Goal: Find contact information: Find contact information

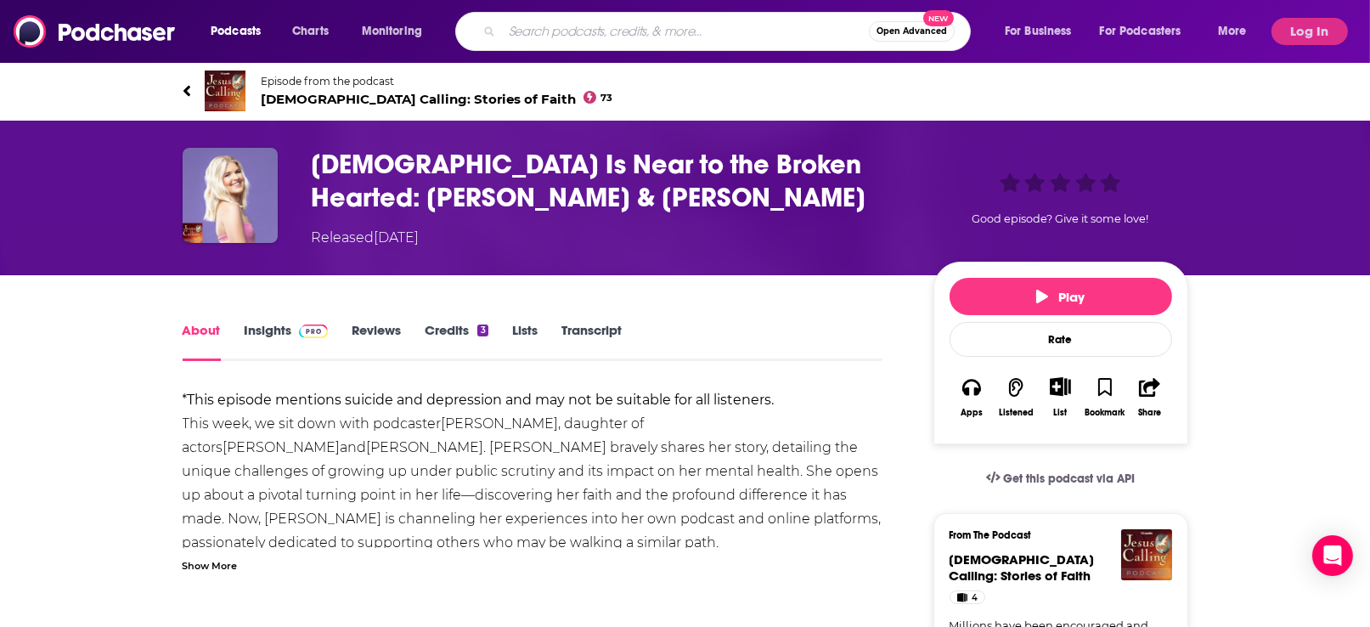
click at [756, 29] on input "Search podcasts, credits, & more..." at bounding box center [685, 31] width 367 height 27
type input "i don't have enough faith to be an athiest"
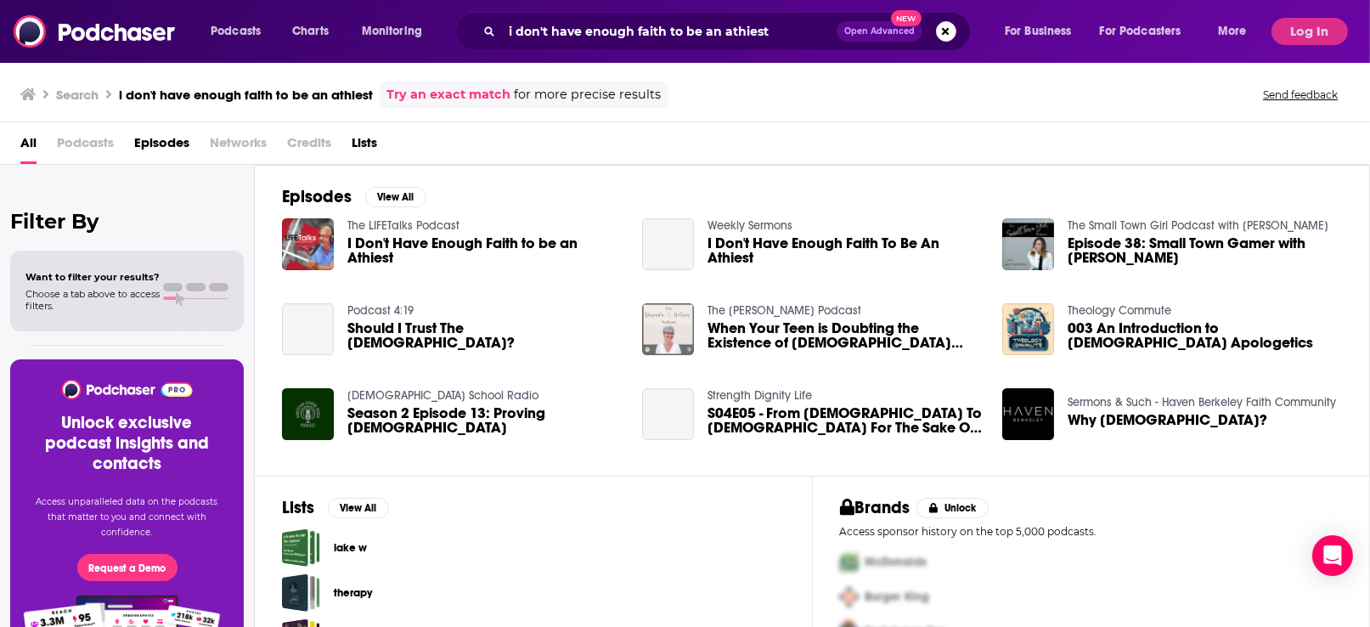
click at [523, 239] on span "I Don't Have Enough Faith to be an Athiest" at bounding box center [484, 250] width 274 height 29
click at [100, 145] on span "Podcasts" at bounding box center [85, 146] width 57 height 35
click at [87, 143] on span "Podcasts" at bounding box center [85, 146] width 57 height 35
click at [94, 140] on span "Podcasts" at bounding box center [85, 146] width 57 height 35
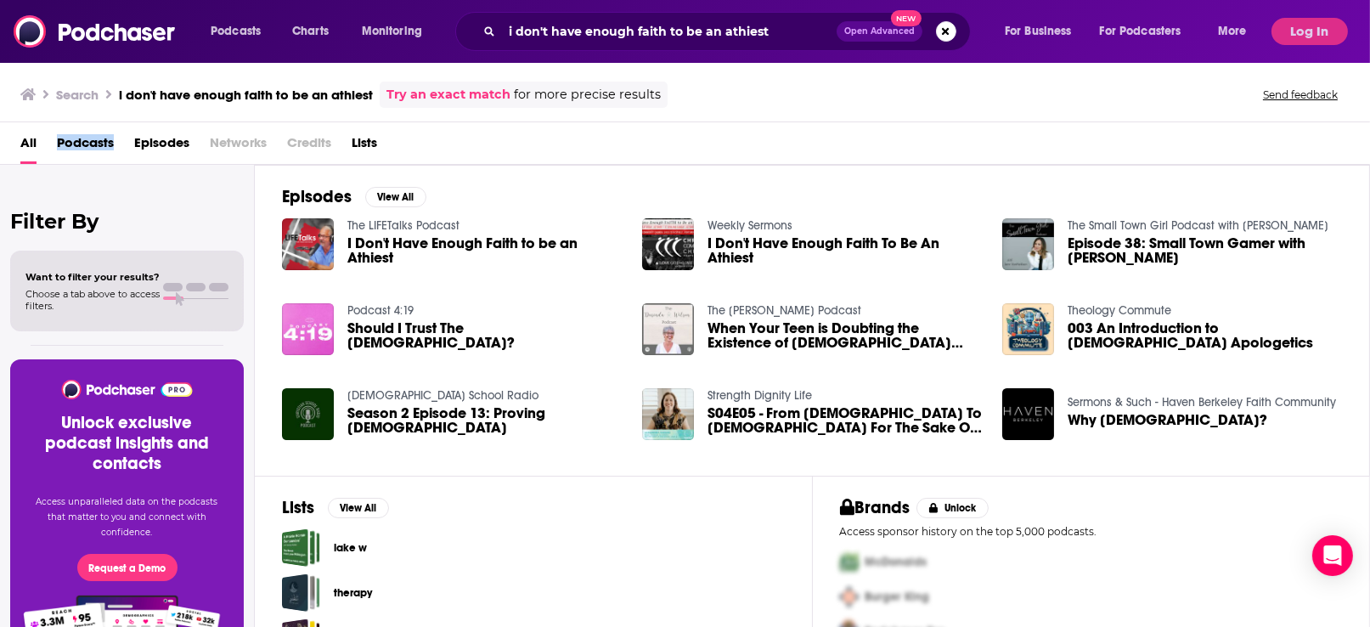
click at [94, 140] on span "Podcasts" at bounding box center [85, 146] width 57 height 35
click at [168, 141] on span "Episodes" at bounding box center [161, 146] width 55 height 35
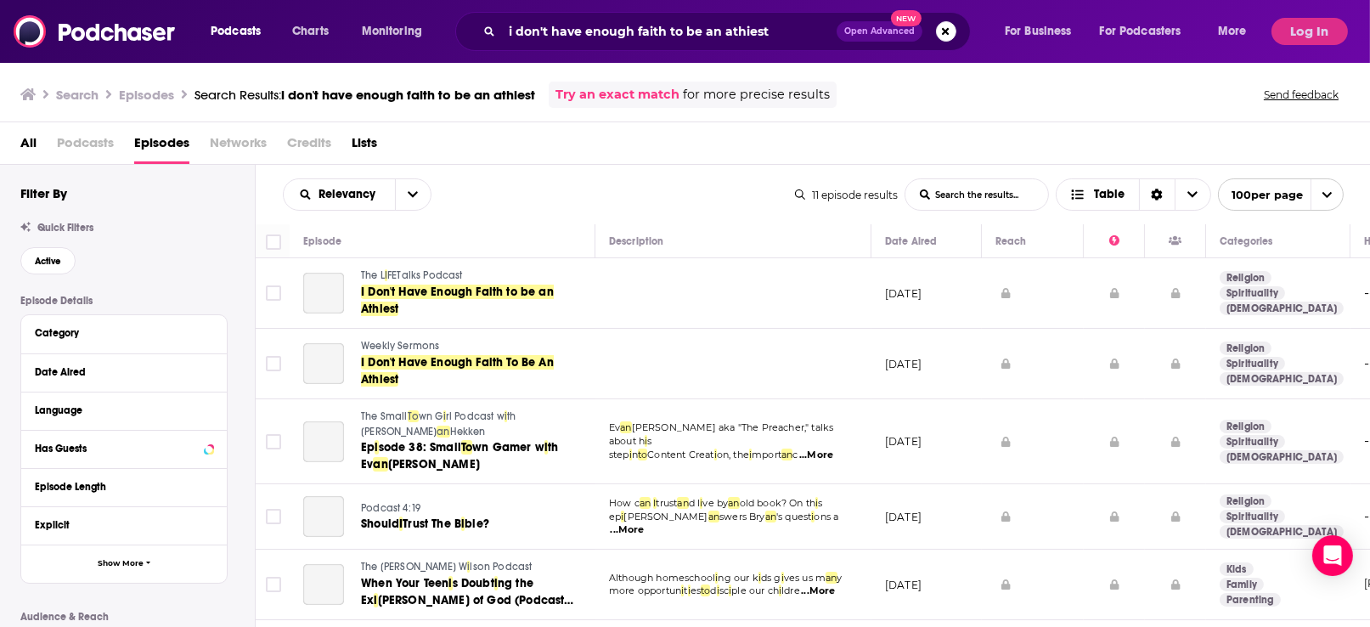
click at [96, 139] on span "Podcasts" at bounding box center [85, 146] width 57 height 35
click at [96, 140] on span "Podcasts" at bounding box center [85, 146] width 57 height 35
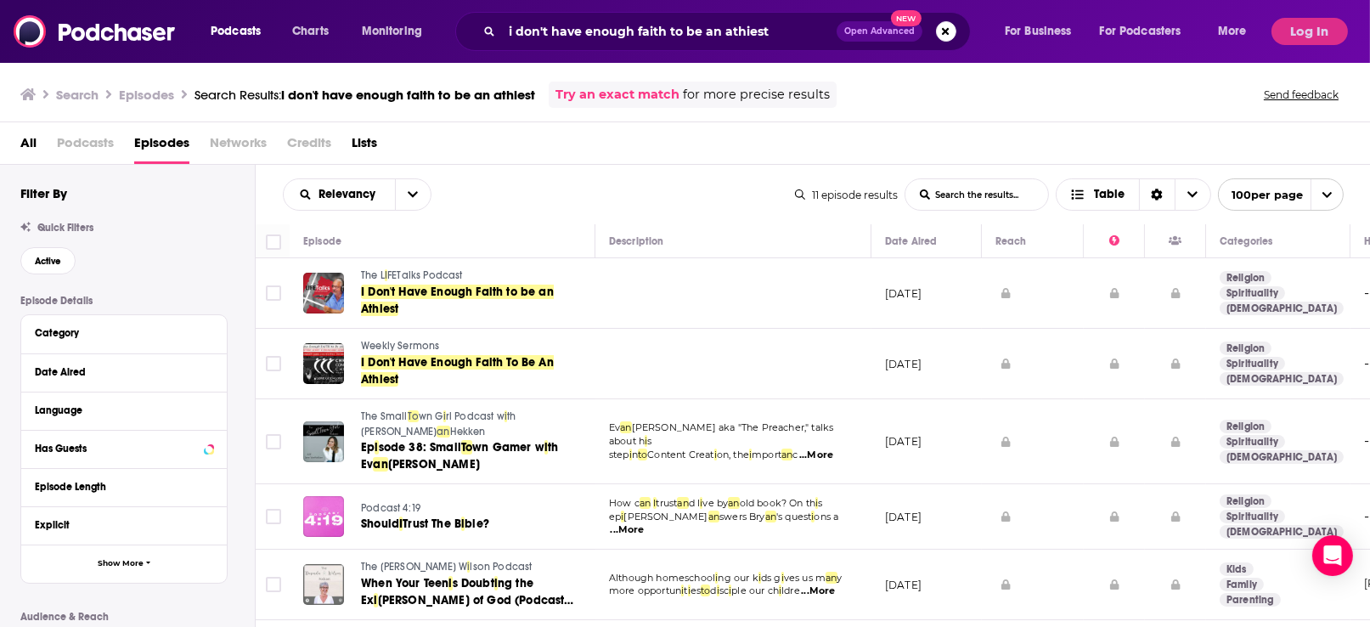
click at [549, 183] on div "Relevancy List Search Input Search the results... Table" at bounding box center [539, 194] width 512 height 32
click at [464, 288] on span "I Don't Have Enough Faith to be an Athiest" at bounding box center [457, 299] width 193 height 31
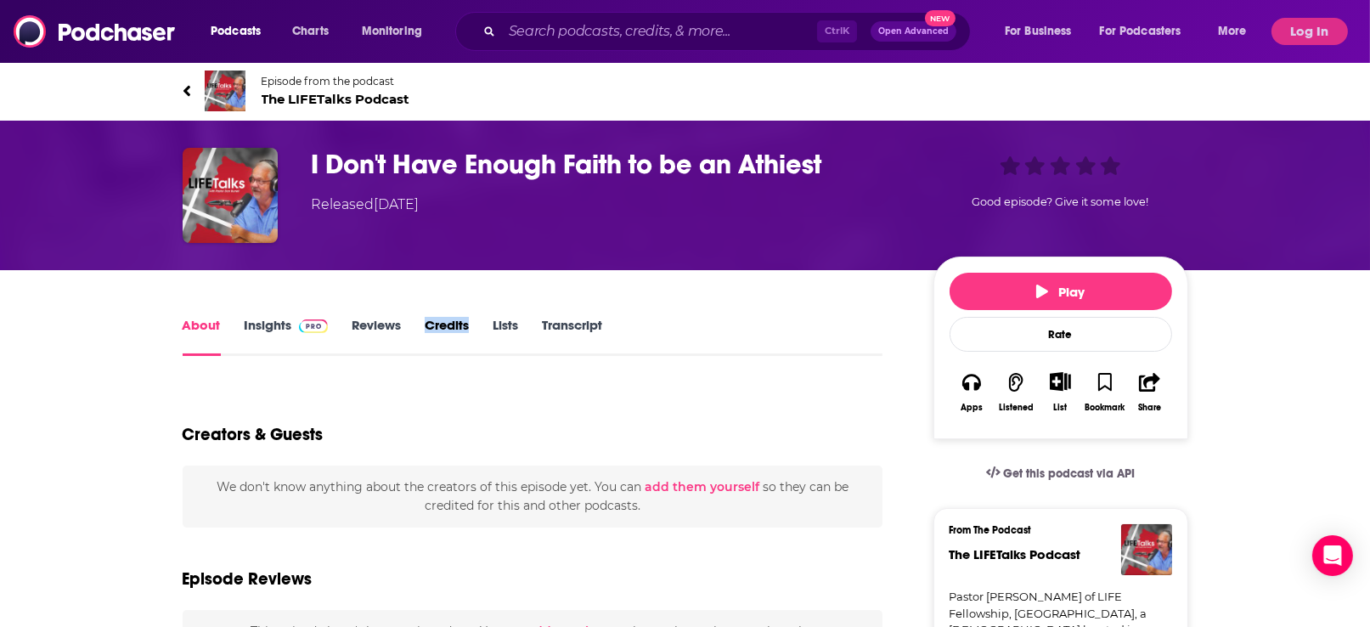
click at [294, 322] on link "Insights" at bounding box center [287, 336] width 84 height 39
click at [639, 37] on input "Search podcasts, credits, & more..." at bounding box center [659, 31] width 315 height 27
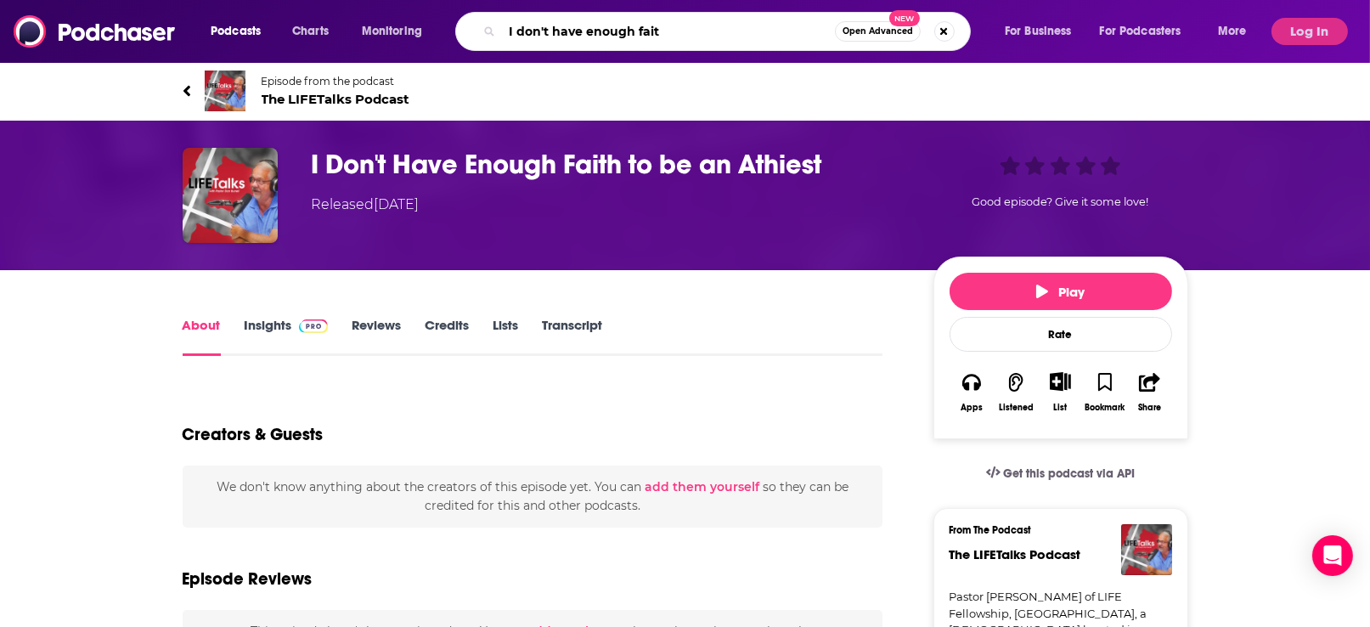
type input "I don't have enough faith"
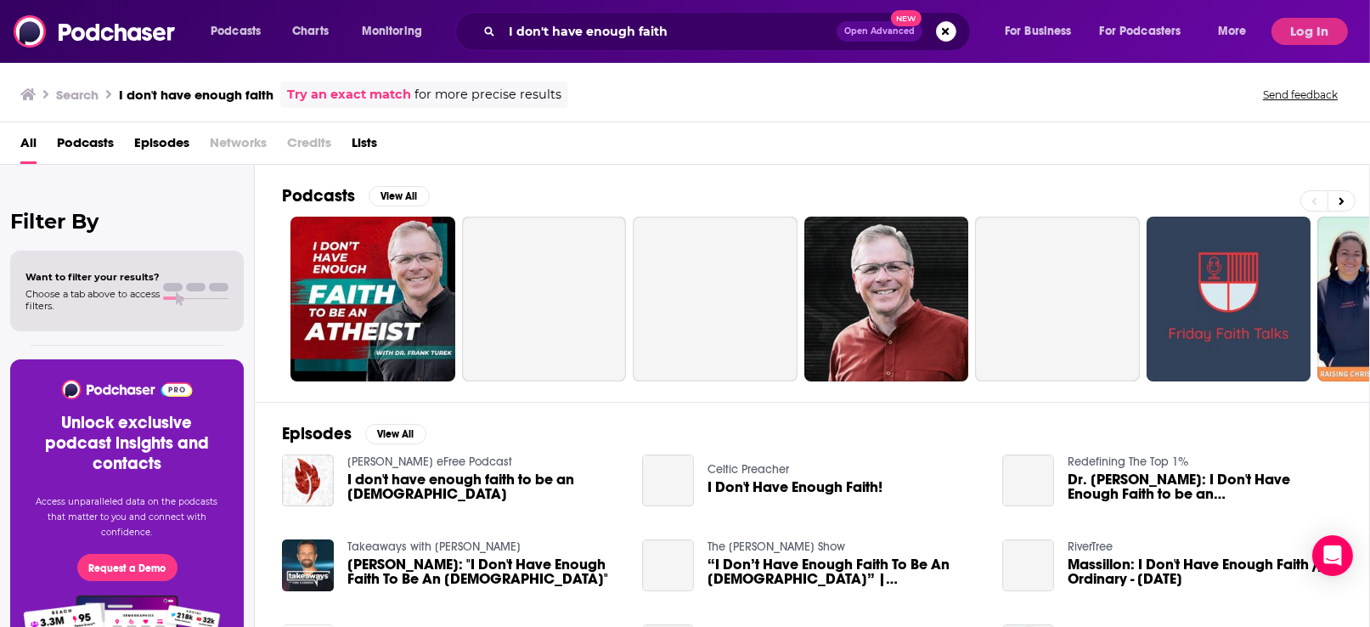
click at [99, 138] on span "Podcasts" at bounding box center [85, 146] width 57 height 35
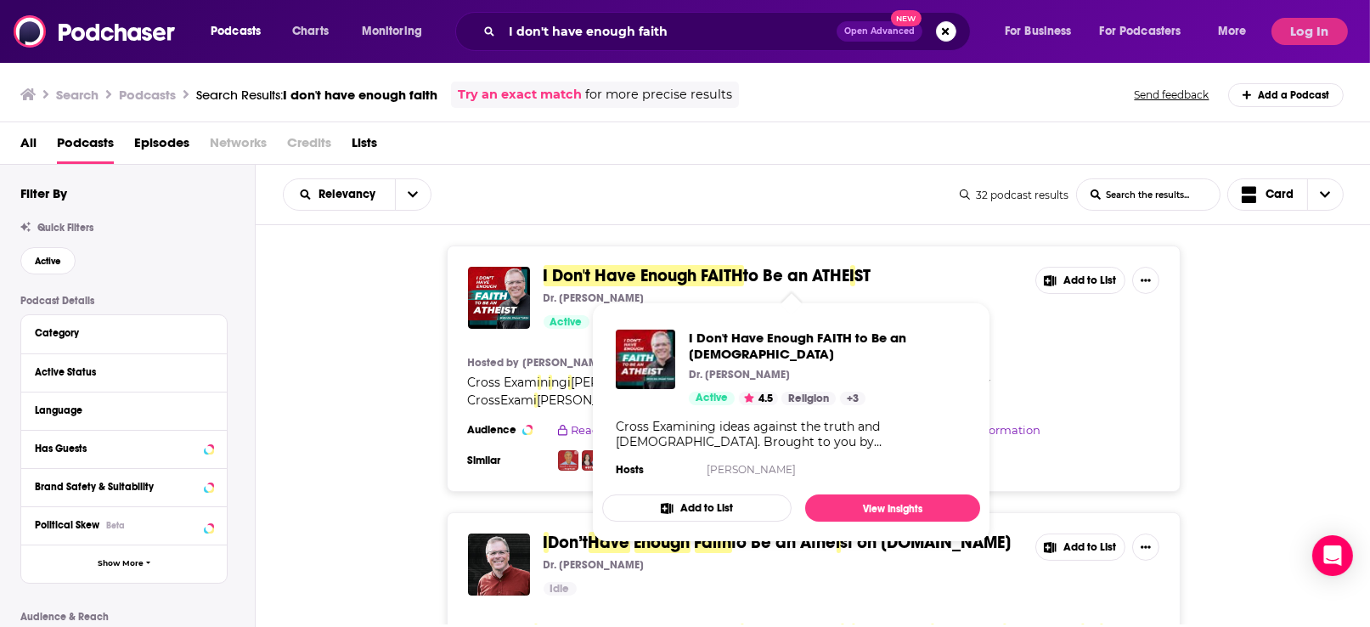
click at [744, 269] on span "I Don't Have Enough FAITH" at bounding box center [643, 275] width 200 height 21
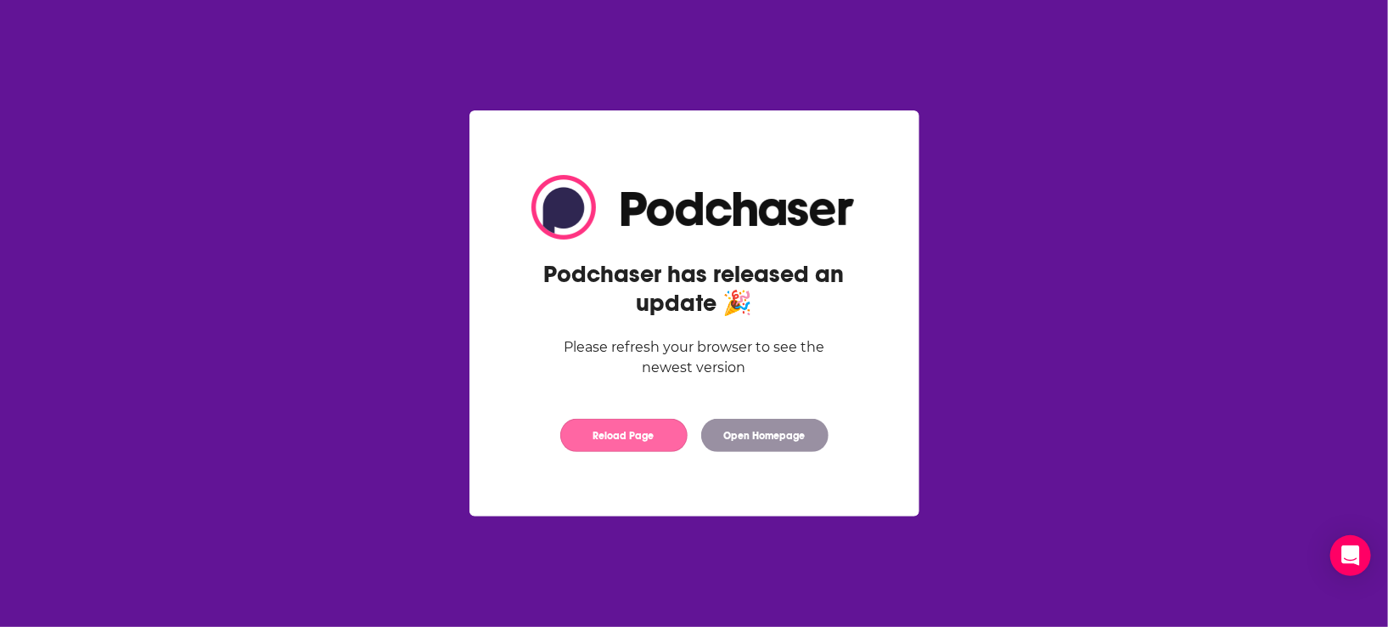
click at [651, 436] on button "Reload Page" at bounding box center [623, 435] width 127 height 33
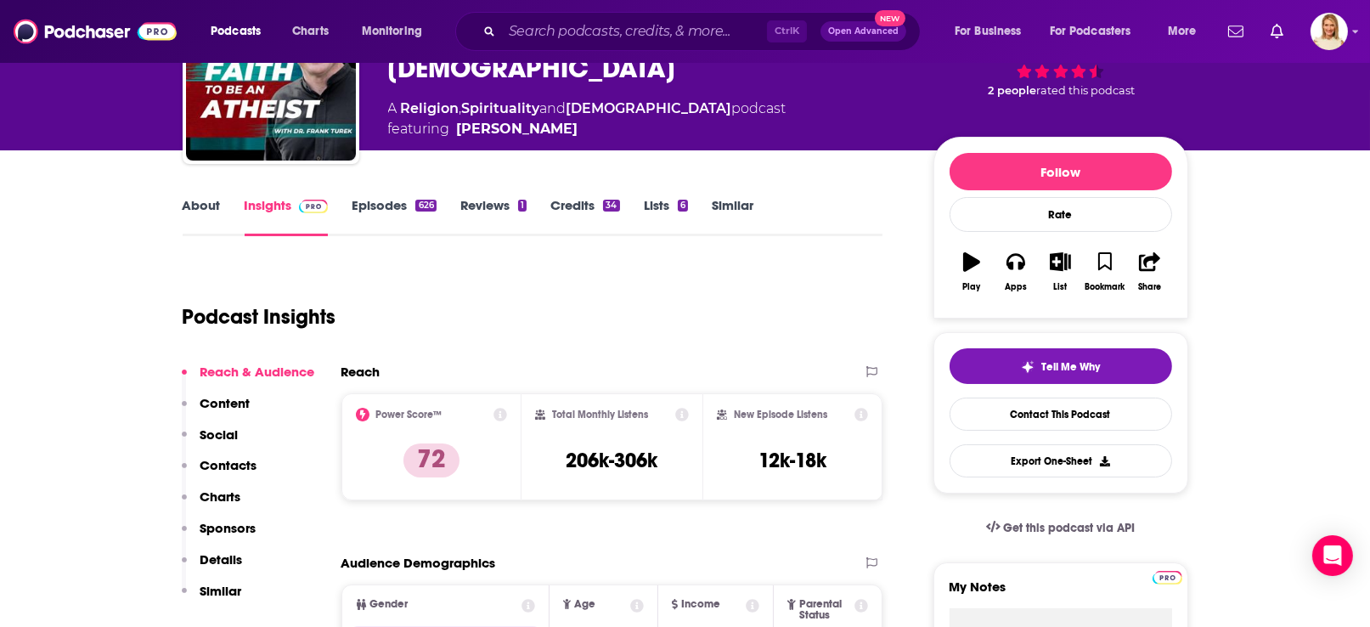
scroll to position [636, 0]
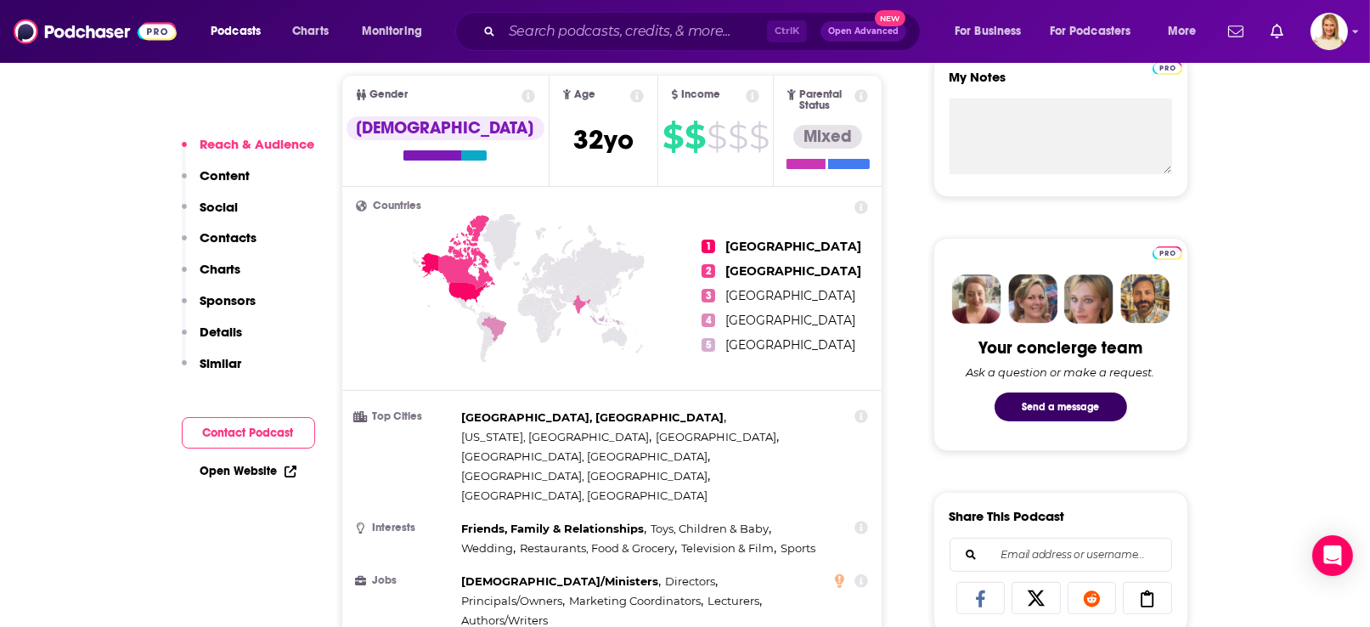
click at [219, 434] on button "Contact Podcast" at bounding box center [248, 432] width 133 height 31
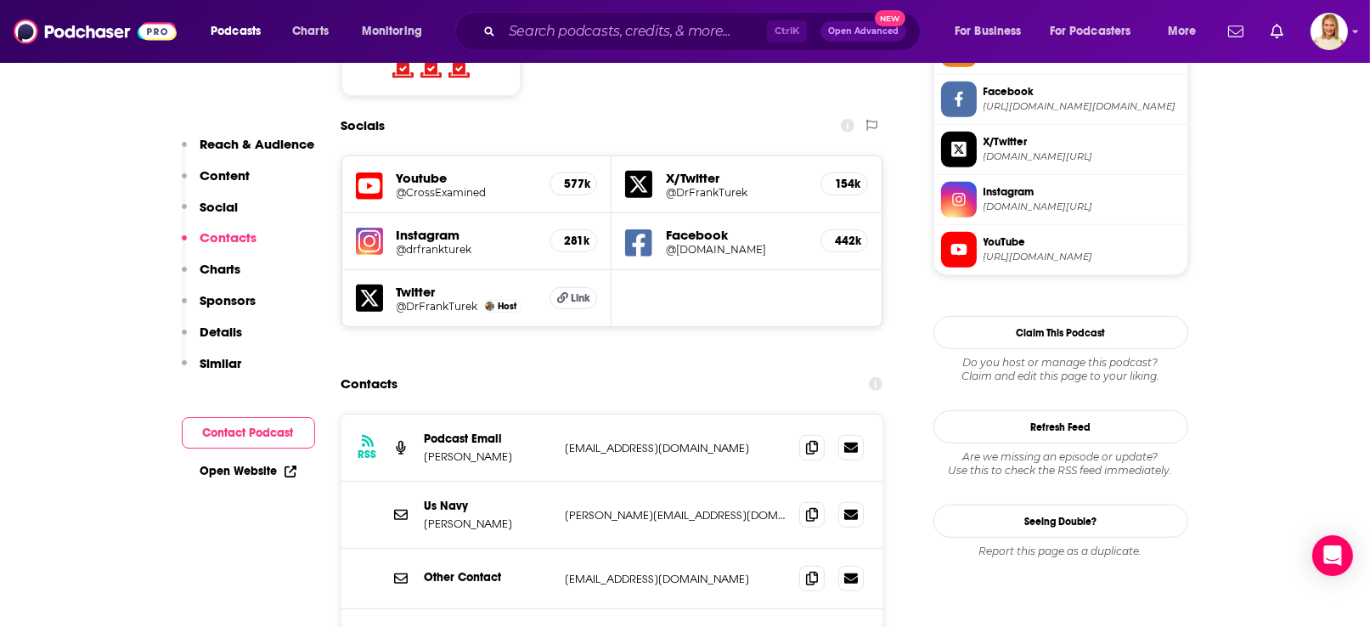
scroll to position [1495, 0]
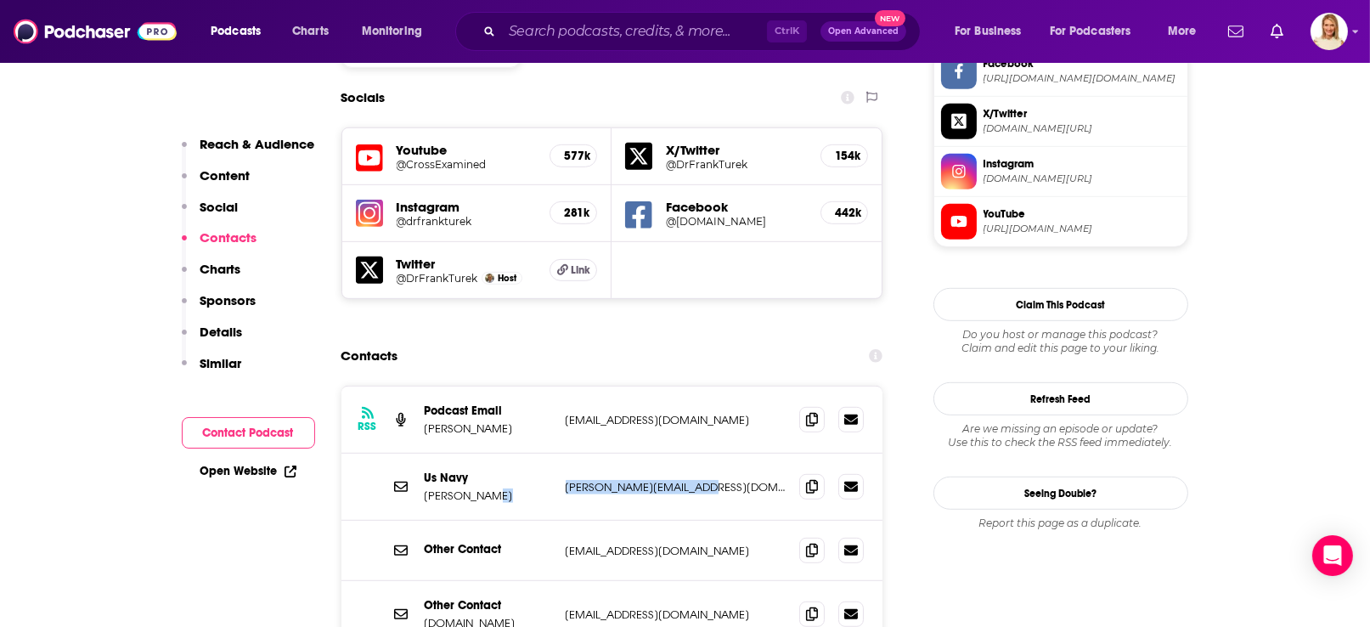
drag, startPoint x: 704, startPoint y: 379, endPoint x: 555, endPoint y: 389, distance: 148.9
click at [555, 453] on div "Us Navy Frank Turek frank@crossexamined.org frank@crossexamined.org" at bounding box center [612, 486] width 542 height 67
copy div "frank@crossexamined.org"
click at [678, 386] on div "RSS Podcast Email Jorge Gil jgil@crossexamined.org jgil@crossexamined.org" at bounding box center [612, 419] width 542 height 67
drag, startPoint x: 690, startPoint y: 316, endPoint x: 558, endPoint y: 323, distance: 132.7
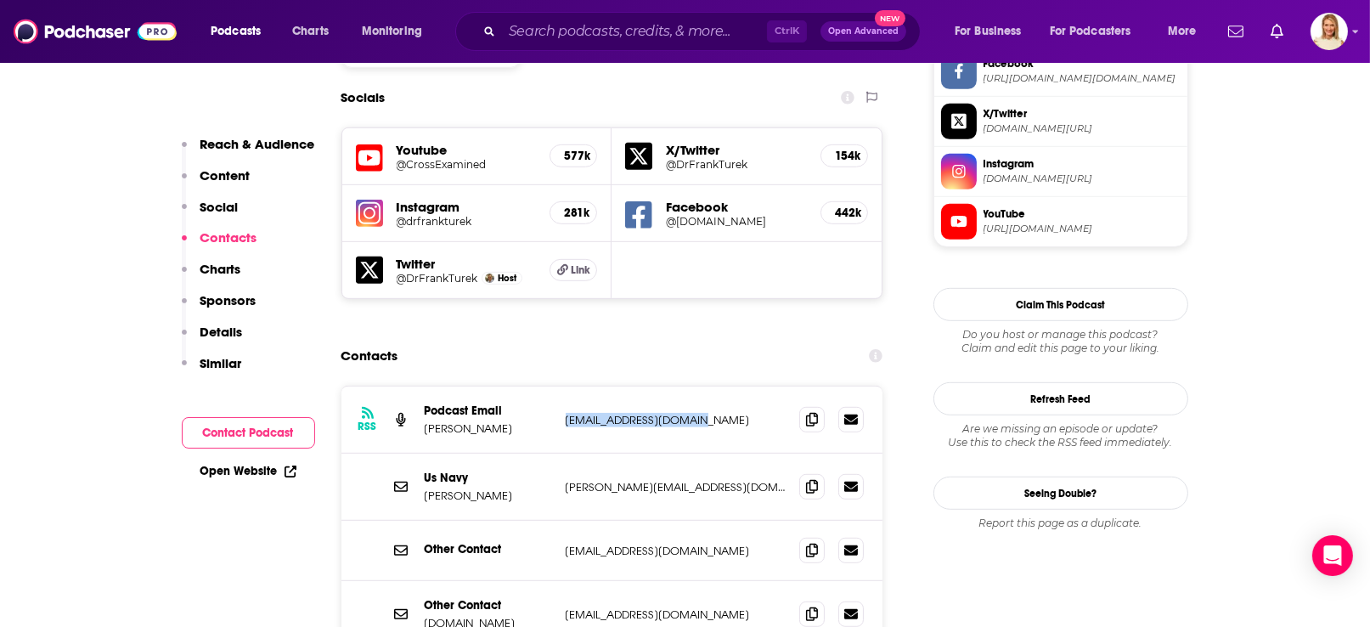
click at [558, 386] on div "RSS Podcast Email Jorge Gil jgil@crossexamined.org jgil@crossexamined.org" at bounding box center [612, 419] width 542 height 67
copy p "jgil@crossexamined.org"
drag, startPoint x: 476, startPoint y: 324, endPoint x: 425, endPoint y: 323, distance: 50.9
click at [425, 421] on p "Jorge Gil" at bounding box center [488, 428] width 127 height 14
copy p "Jorge Gil"
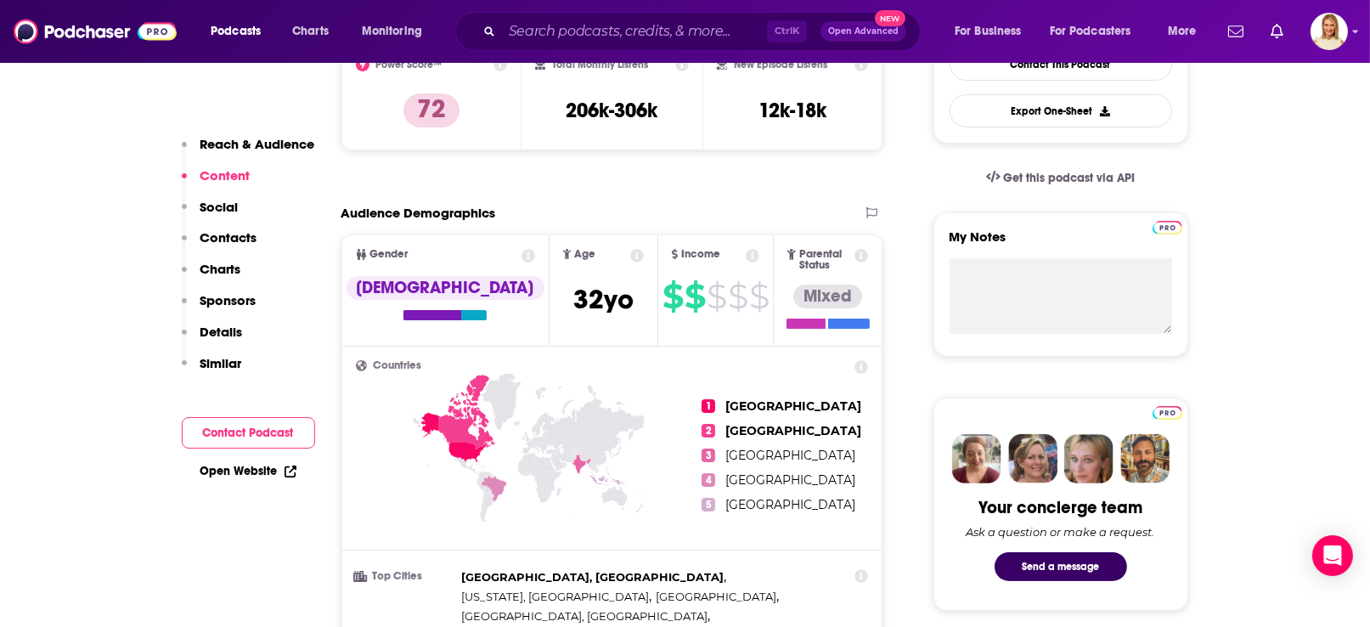
scroll to position [0, 0]
